Goal: Navigation & Orientation: Find specific page/section

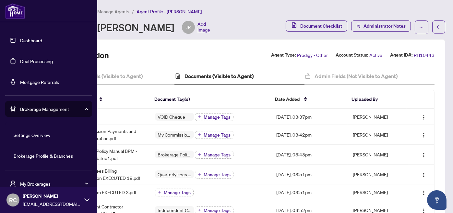
click at [23, 41] on link "Dashboard" at bounding box center [31, 40] width 22 height 6
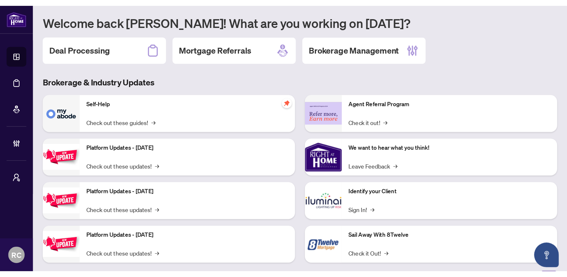
scroll to position [11, 0]
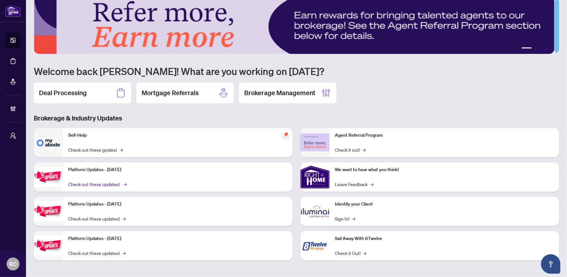
click at [122, 184] on link "Check out these updates! →" at bounding box center [96, 183] width 57 height 7
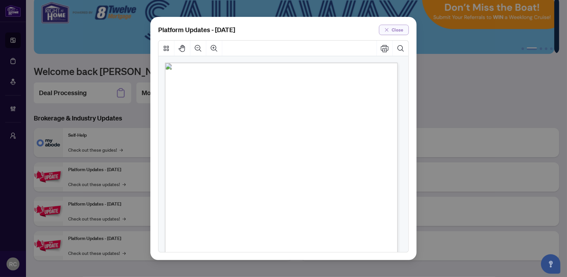
click at [393, 33] on span "Close" at bounding box center [397, 30] width 12 height 10
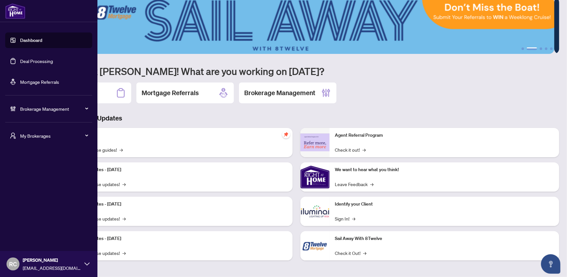
click at [88, 135] on div "My Brokerages" at bounding box center [48, 136] width 87 height 16
click at [39, 183] on span "Property.ca" at bounding box center [51, 182] width 74 height 7
